Goal: Information Seeking & Learning: Learn about a topic

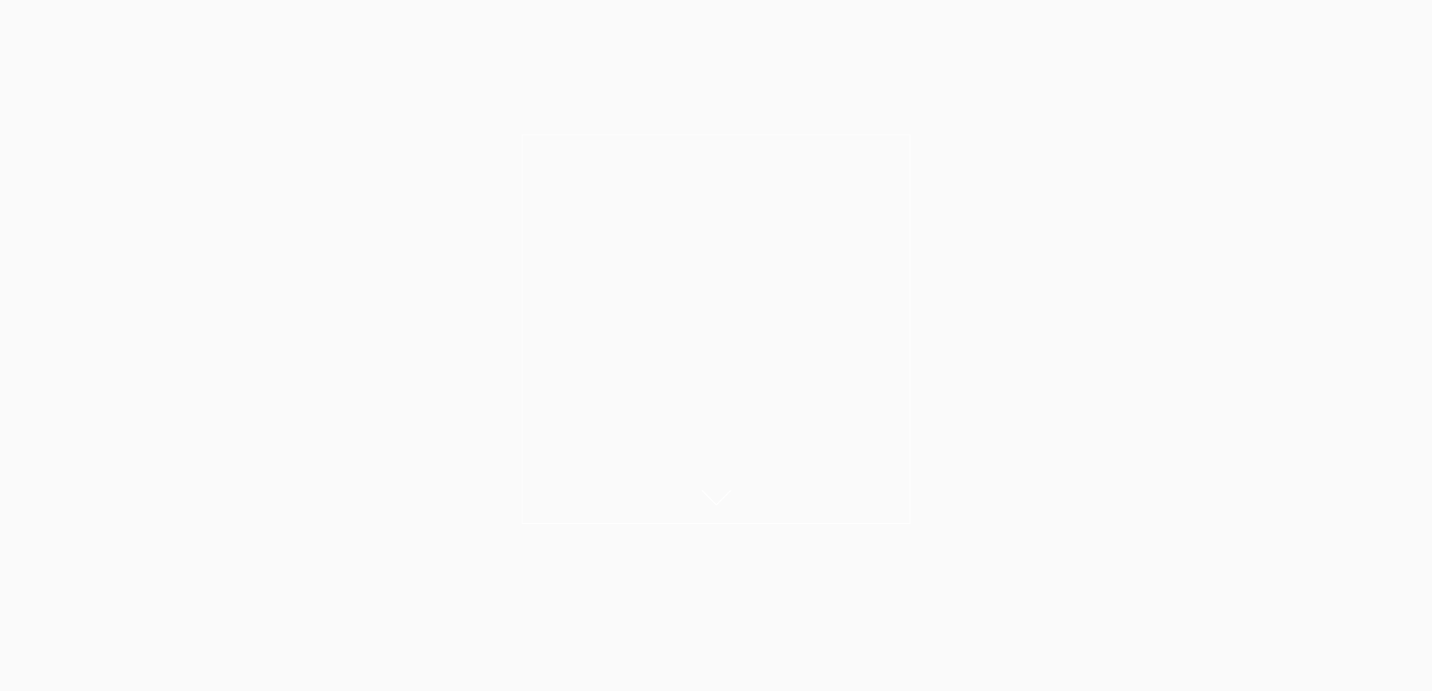
click at [715, 395] on link "About Us" at bounding box center [715, 379] width 67 height 30
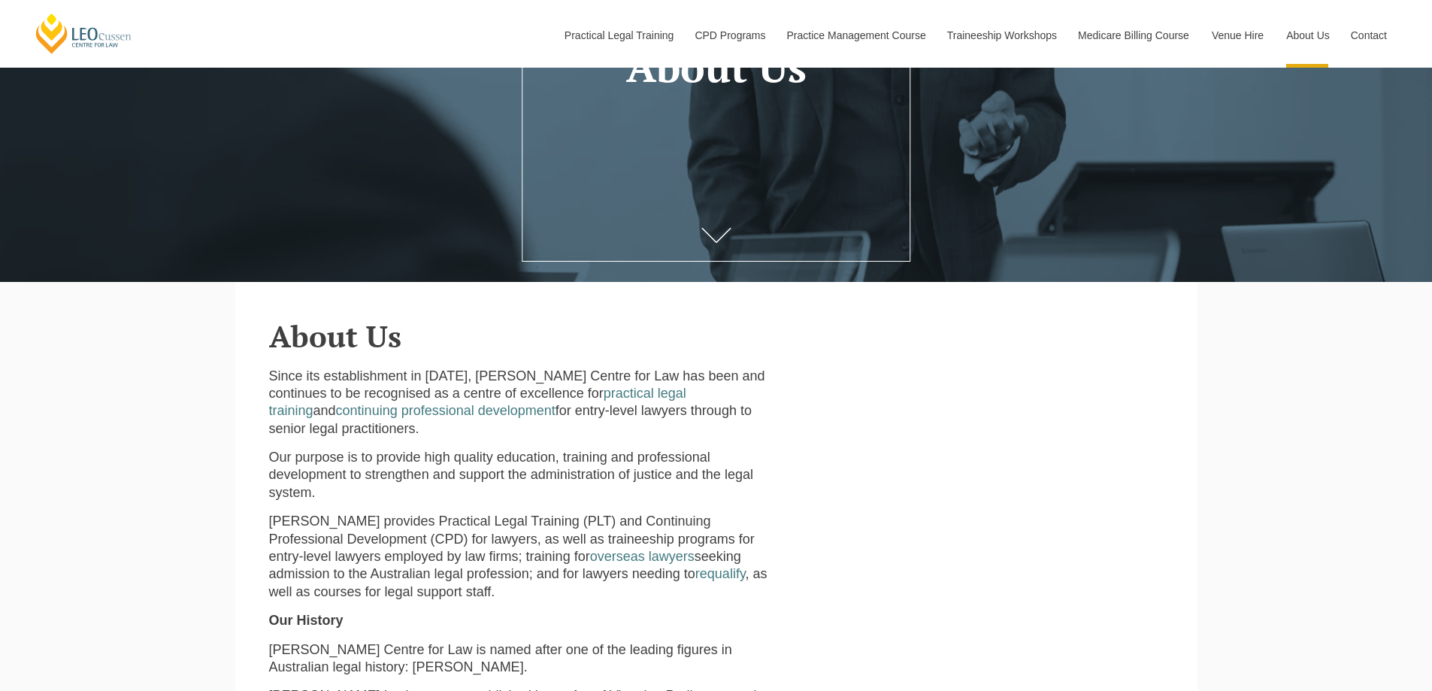
scroll to position [75, 0]
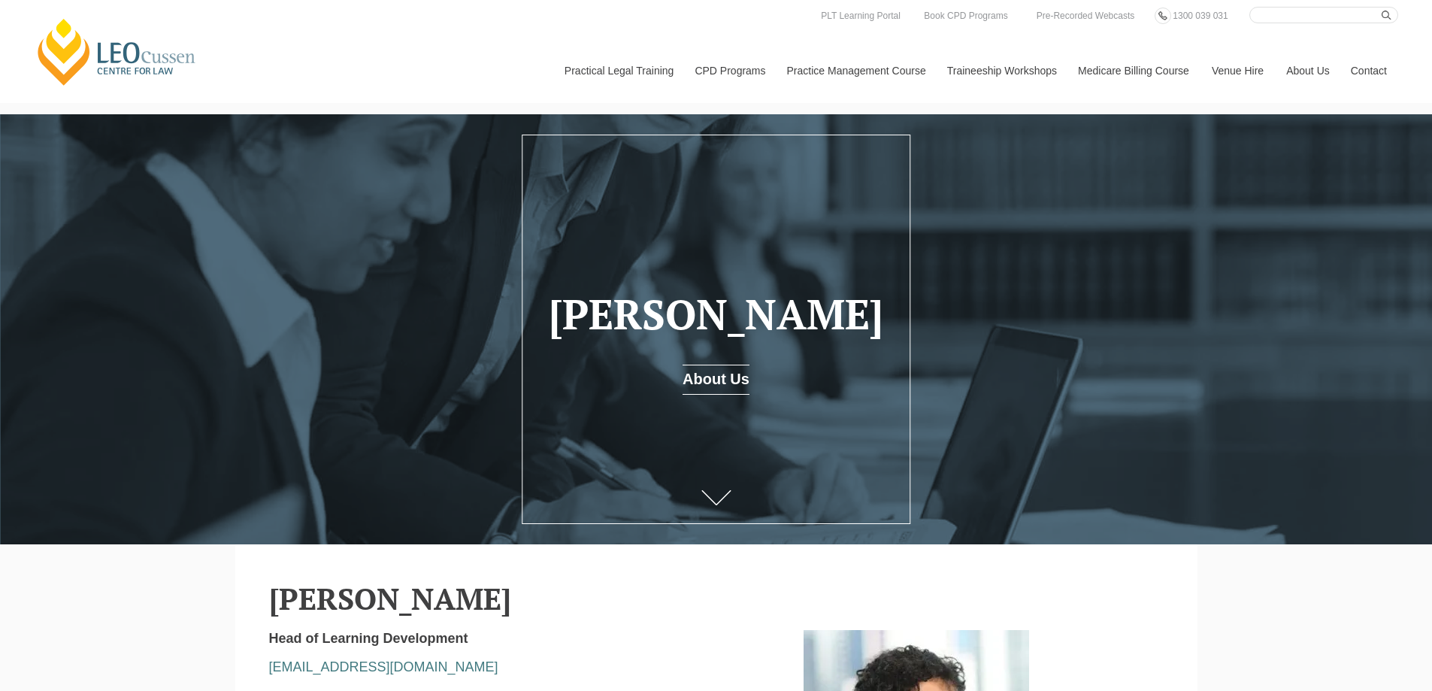
click at [707, 332] on h1 "[PERSON_NAME]" at bounding box center [715, 315] width 343 height 46
click at [709, 498] on icon at bounding box center [716, 502] width 30 height 15
